Goal: Task Accomplishment & Management: Manage account settings

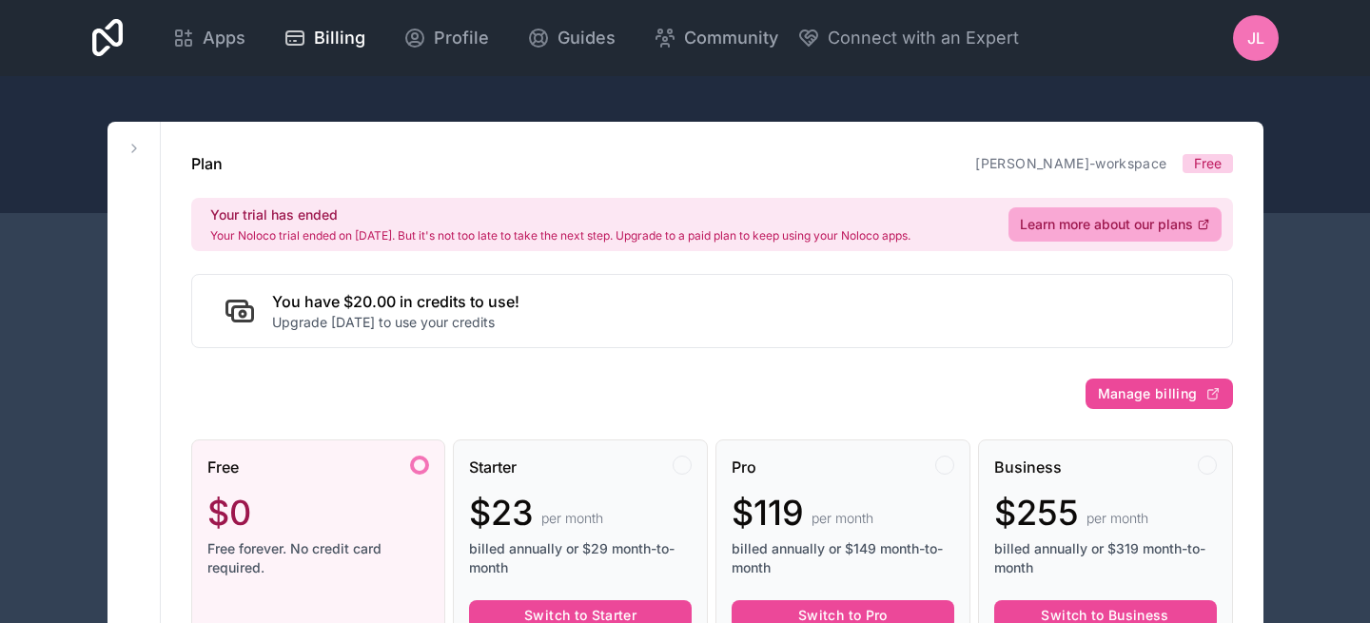
click at [111, 38] on icon at bounding box center [107, 38] width 31 height 46
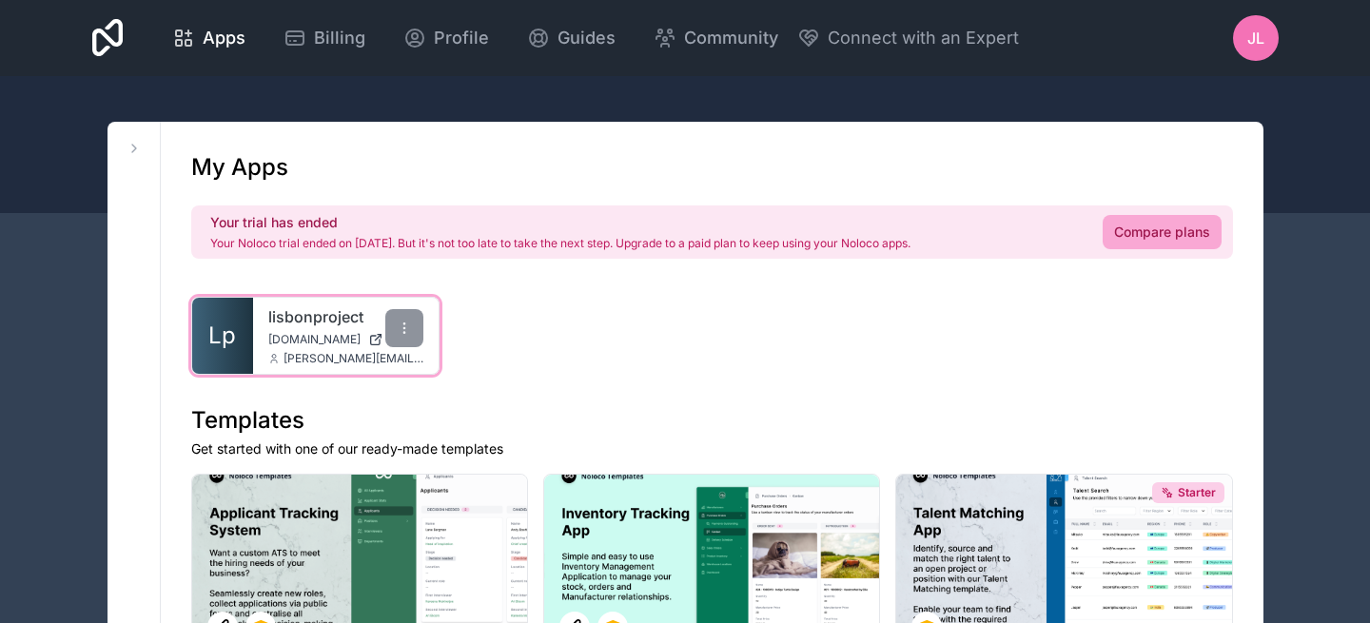
click at [298, 335] on span "[DOMAIN_NAME]" at bounding box center [314, 339] width 92 height 15
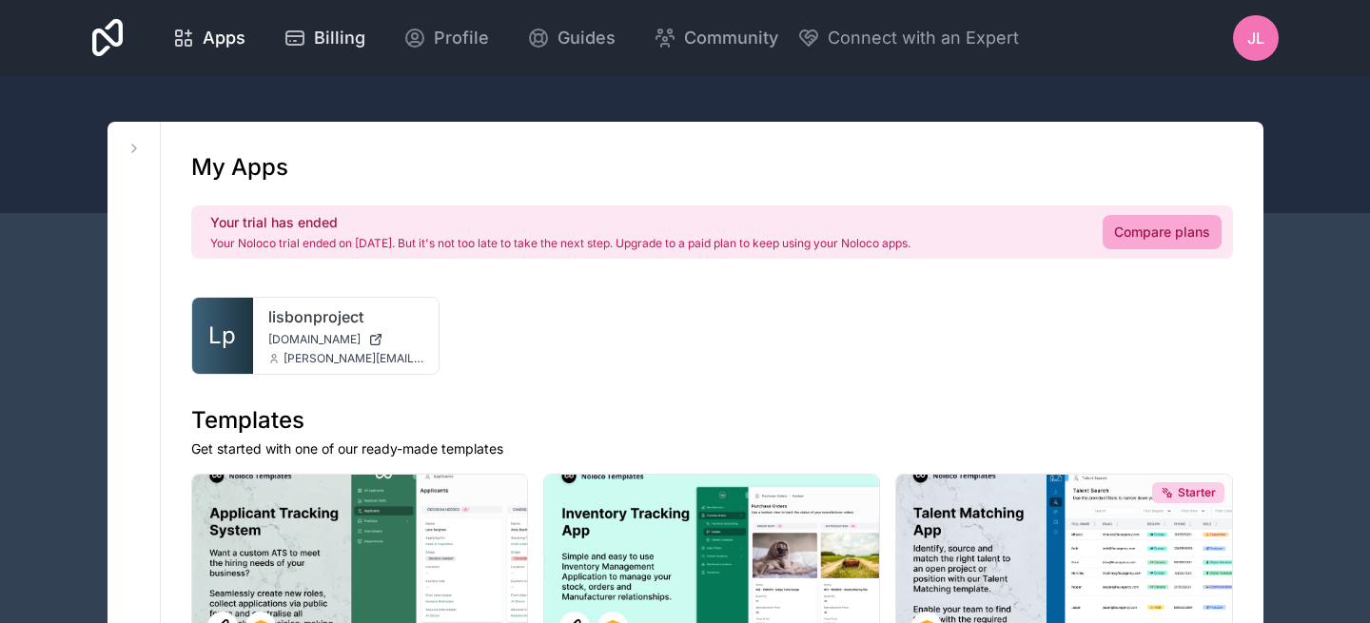
click at [343, 54] on link "Billing" at bounding box center [324, 38] width 112 height 42
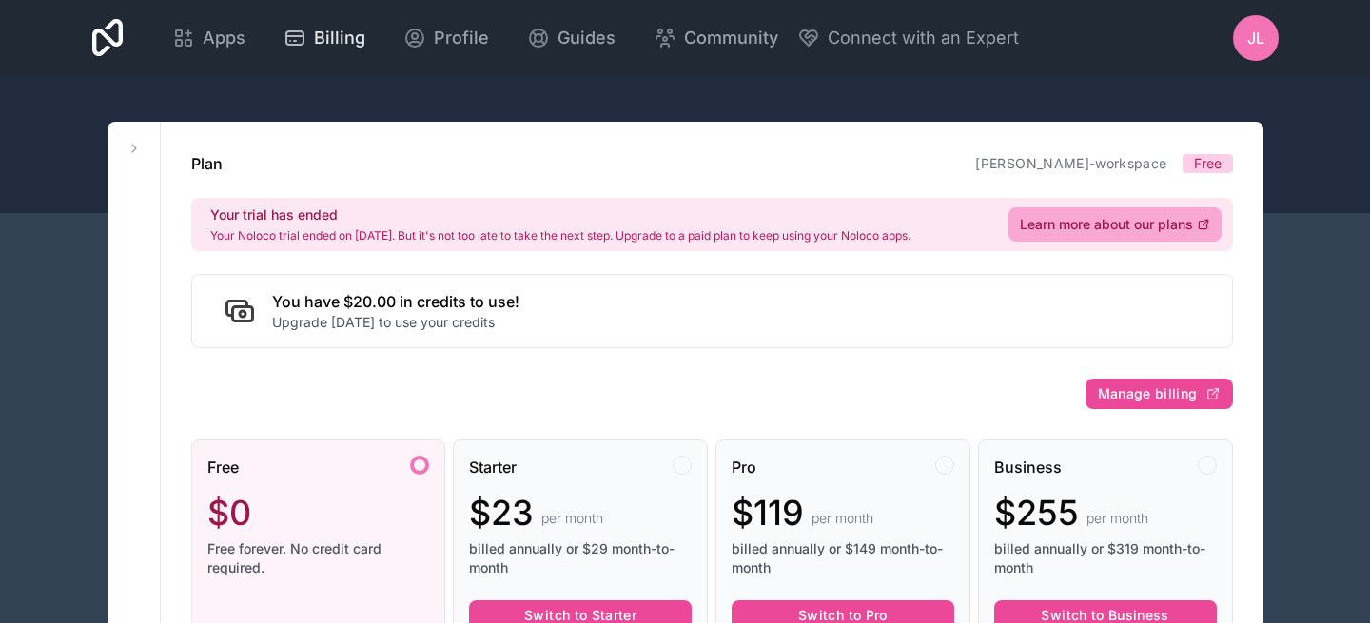
click at [335, 40] on span "Billing" at bounding box center [339, 38] width 51 height 27
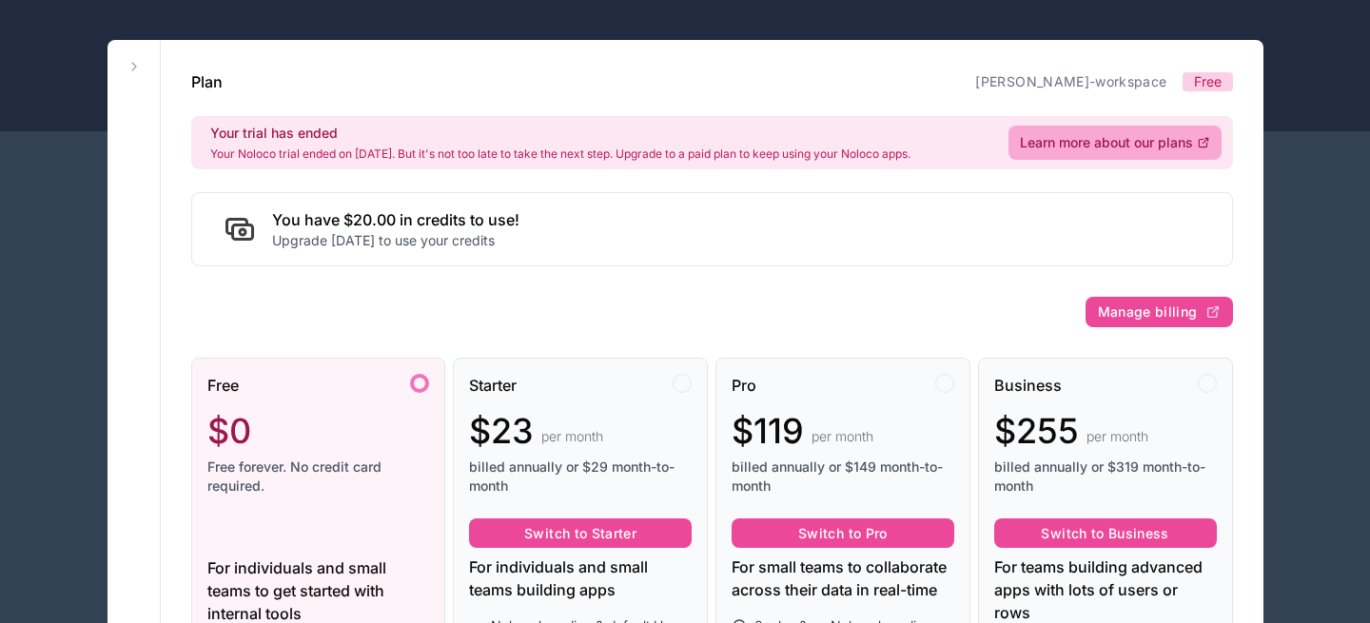
scroll to position [85, 0]
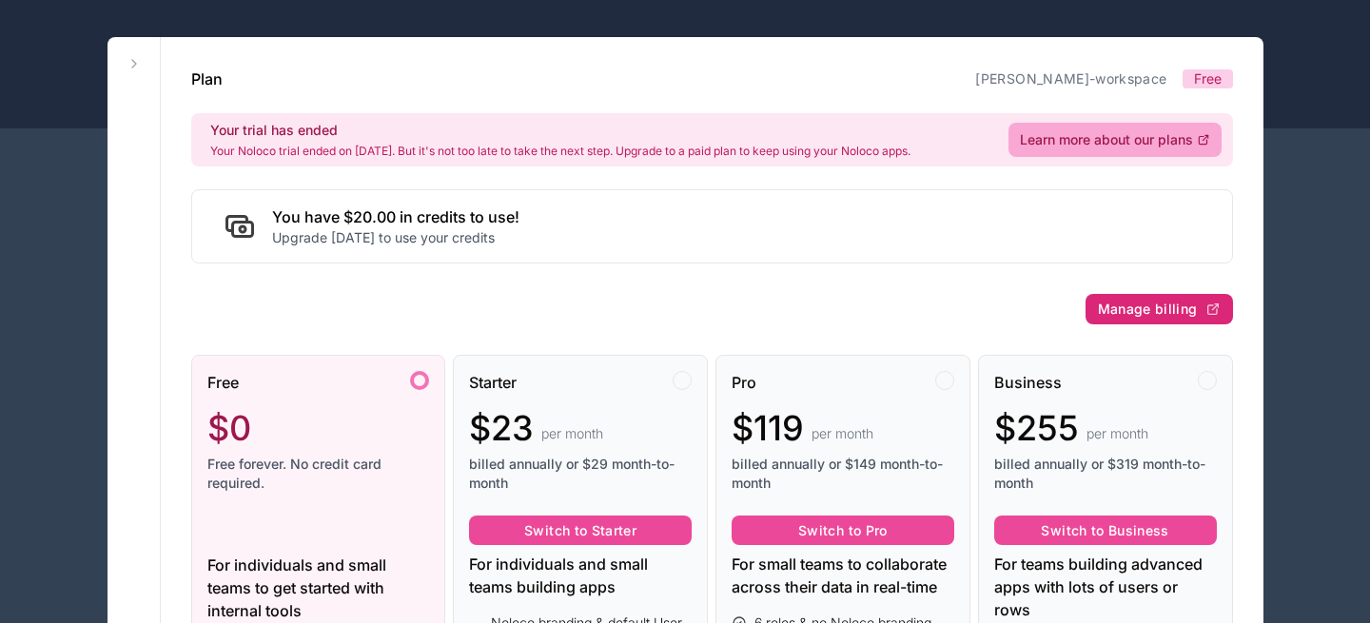
click at [1122, 304] on span "Manage billing" at bounding box center [1148, 309] width 100 height 17
